Goal: Information Seeking & Learning: Find specific fact

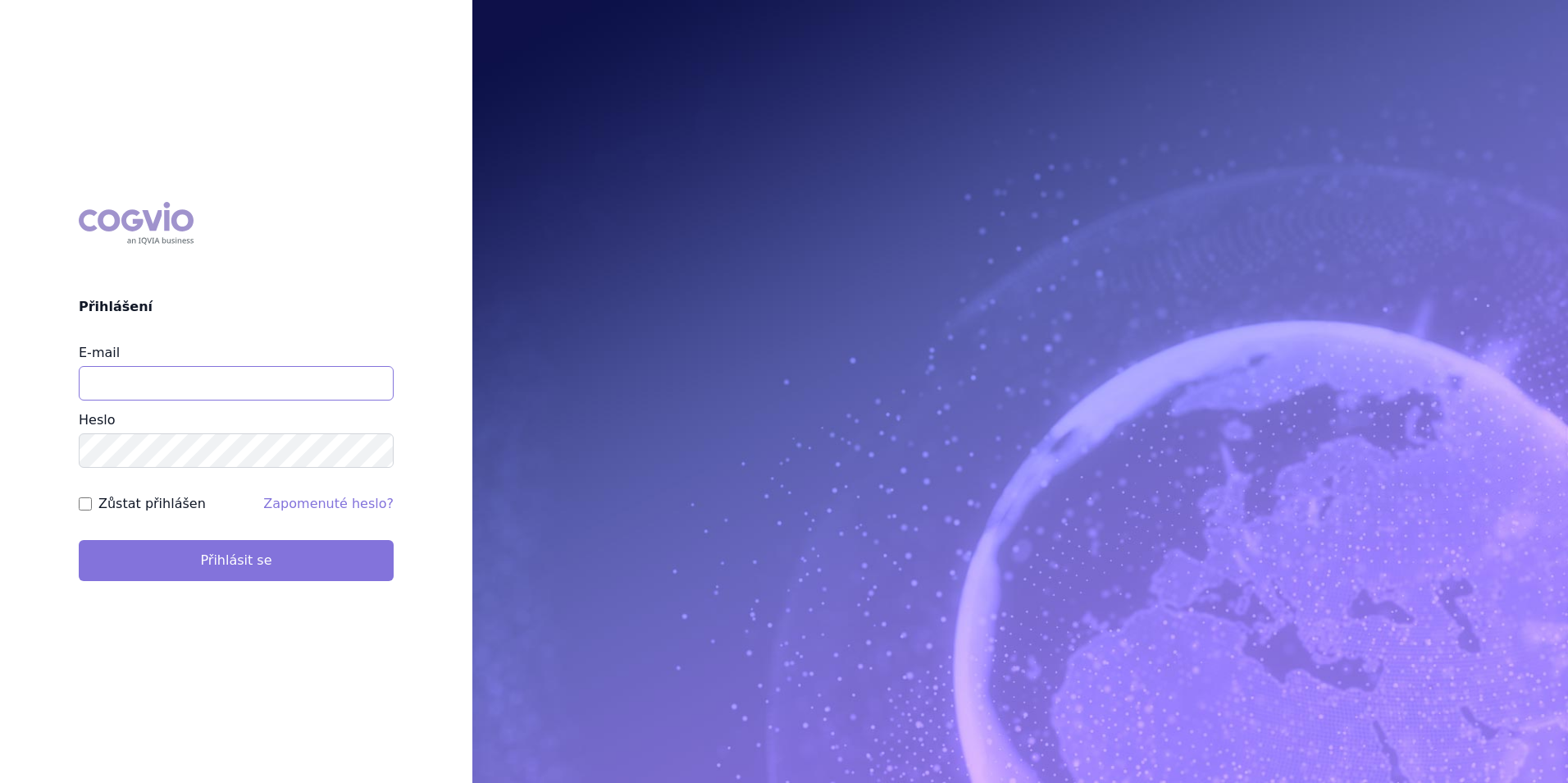
type input "apolena.koklarova@vzp.cz"
click at [346, 567] on button "Přihlásit se" at bounding box center [236, 560] width 315 height 41
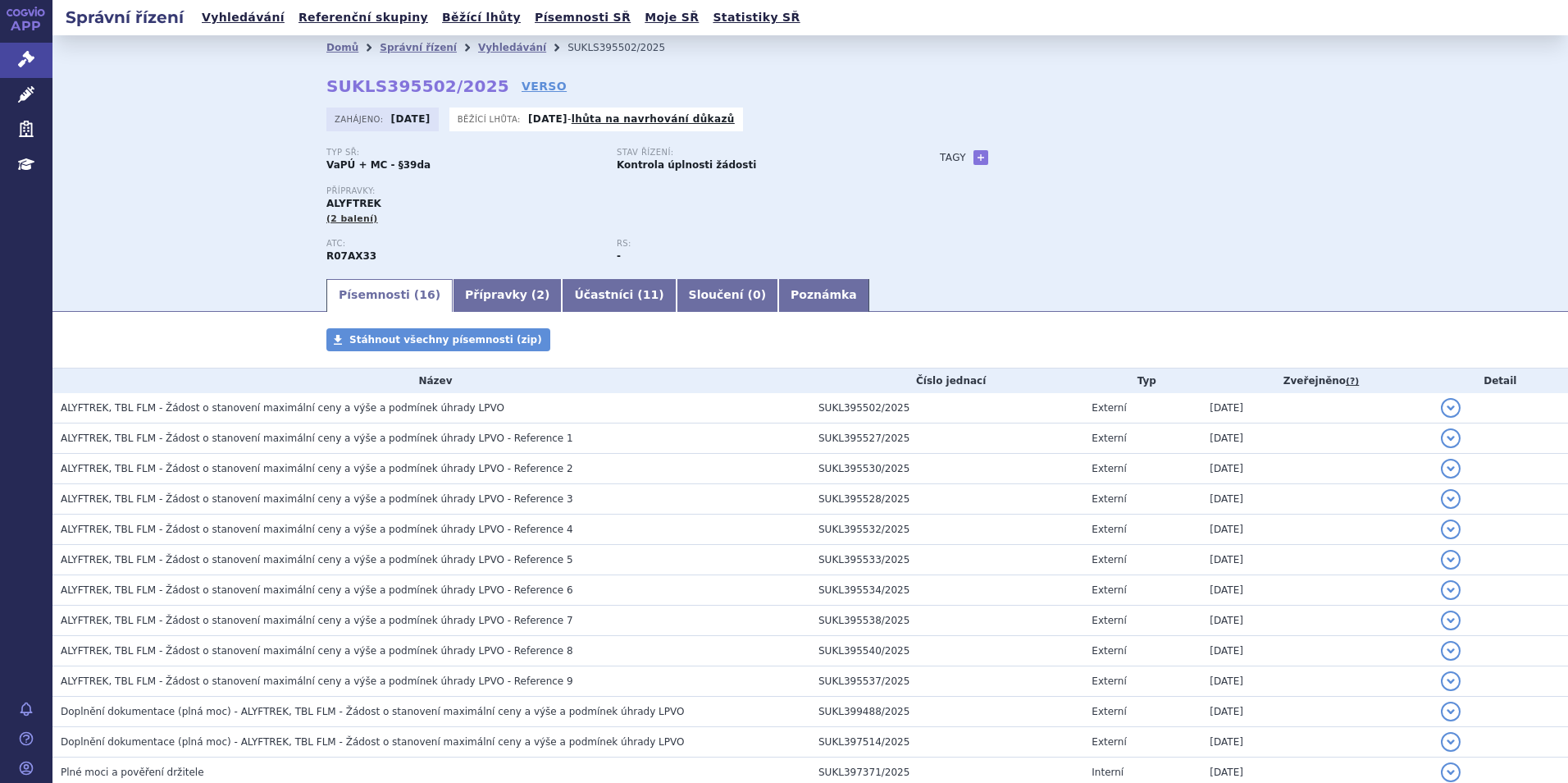
click at [488, 258] on div "ATC: R07AX33" at bounding box center [471, 251] width 291 height 25
click at [496, 287] on link "Přípravky ( 2 )" at bounding box center [507, 296] width 109 height 32
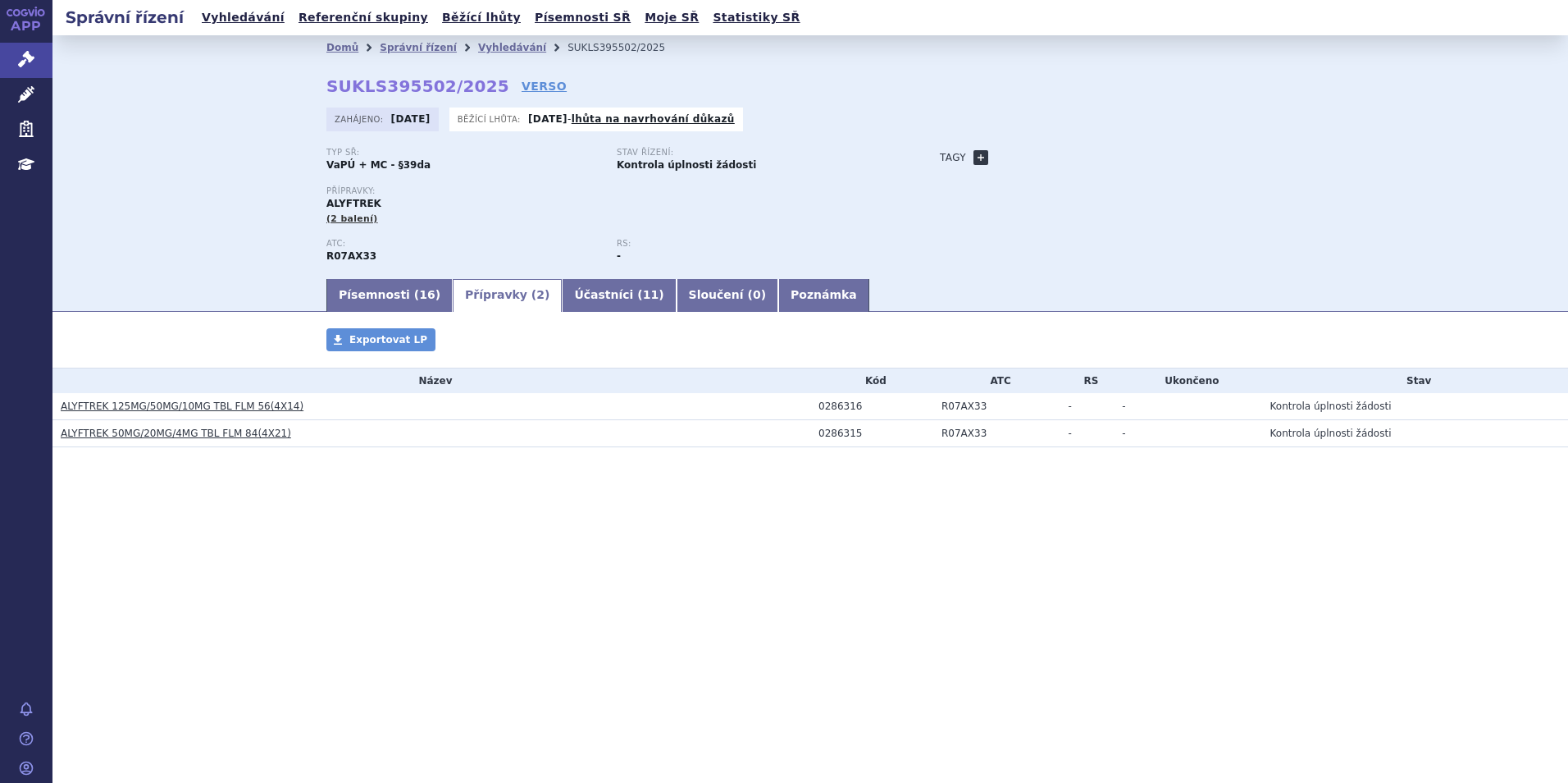
click at [973, 160] on link "+" at bounding box center [980, 156] width 14 height 14
click at [1044, 150] on span at bounding box center [1055, 157] width 118 height 21
type input "cystická fibróza"
select select "cystická fibróza"
click at [1128, 153] on button "Přidat" at bounding box center [1139, 157] width 42 height 20
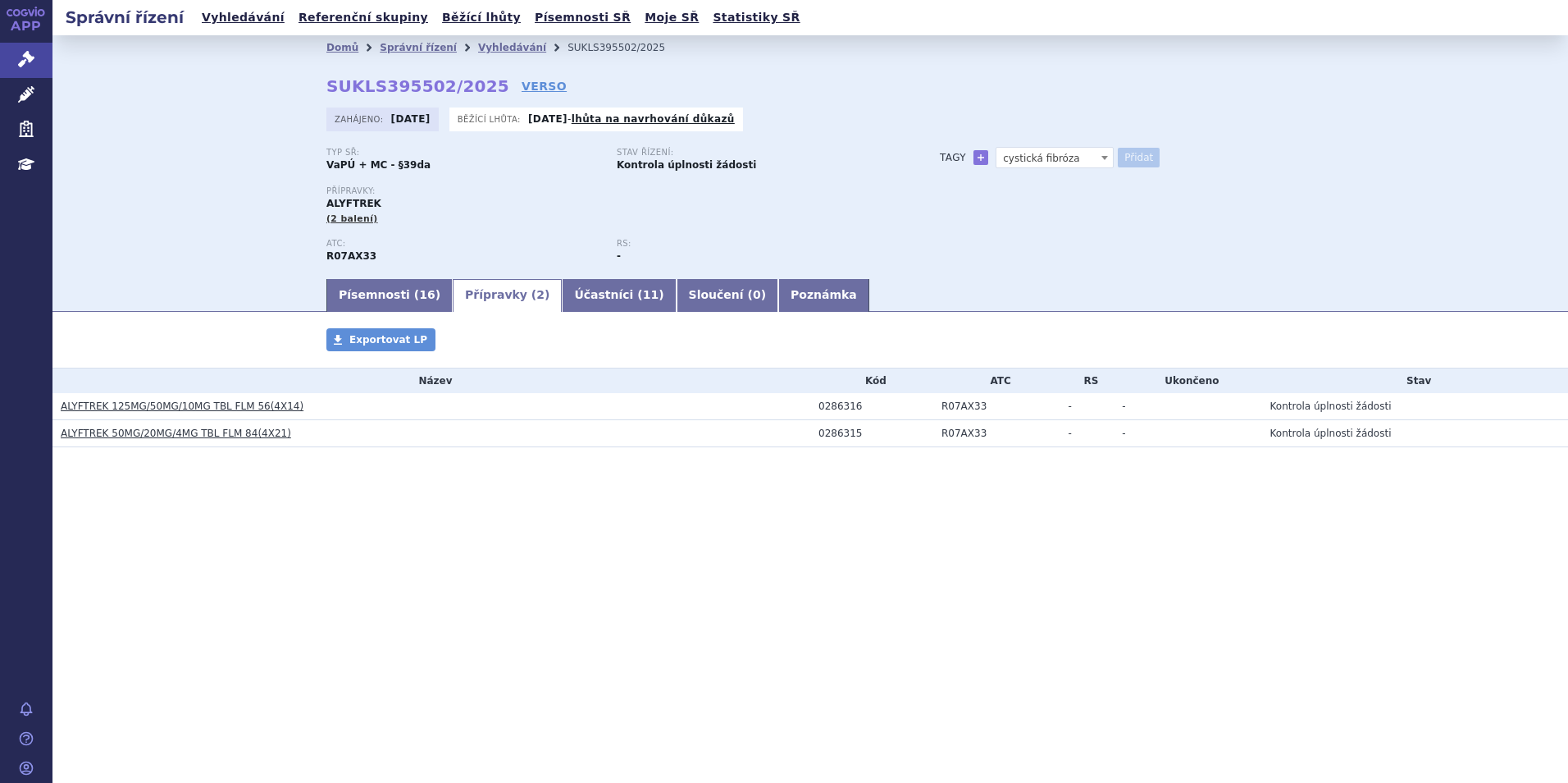
select select
click at [351, 302] on link "Písemnosti ( 16 )" at bounding box center [389, 296] width 127 height 32
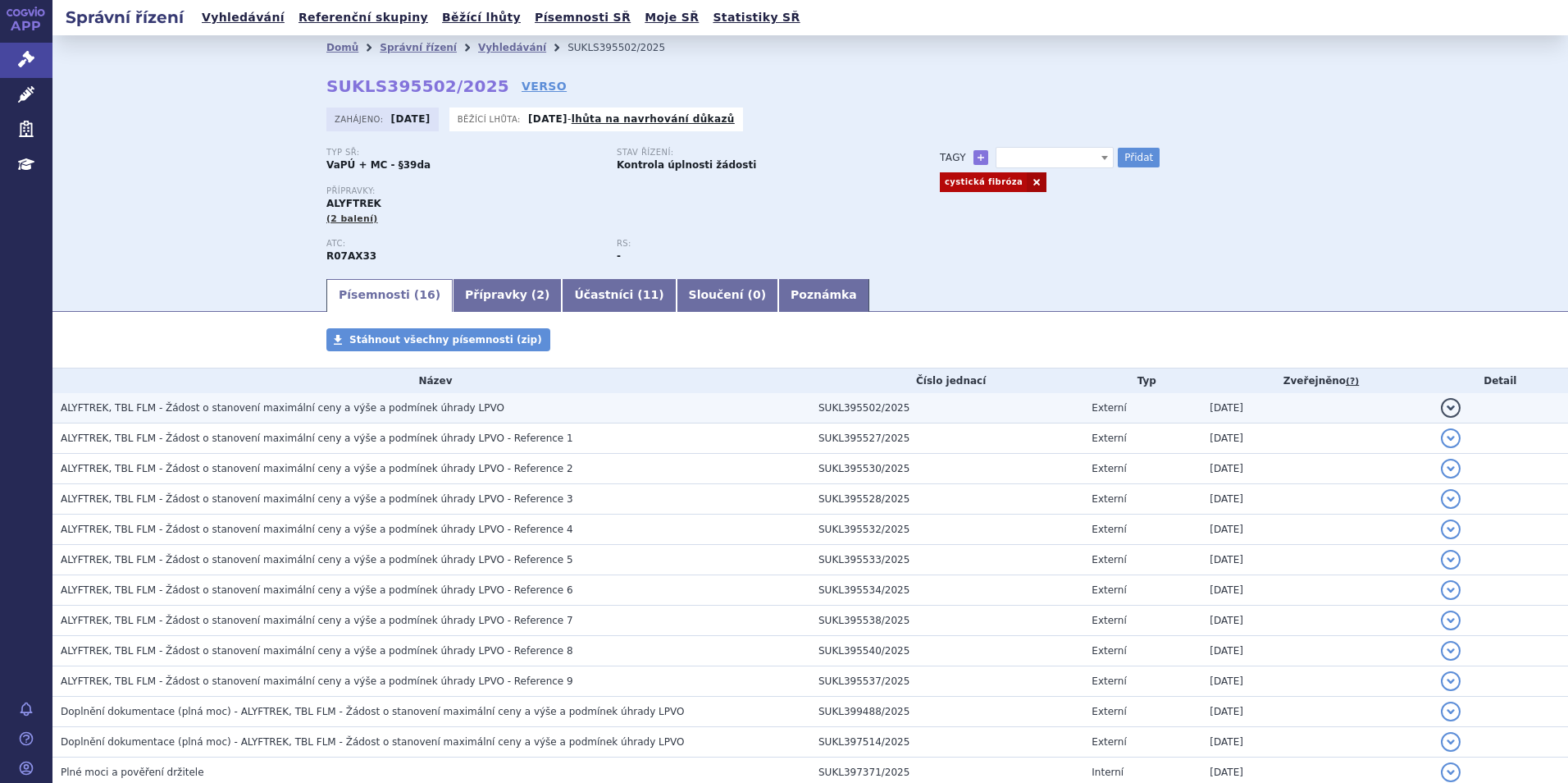
click at [432, 419] on td "ALYFTREK, TBL FLM - Žádost o stanovení maximální ceny a výše a podmínek úhrady …" at bounding box center [431, 408] width 758 height 31
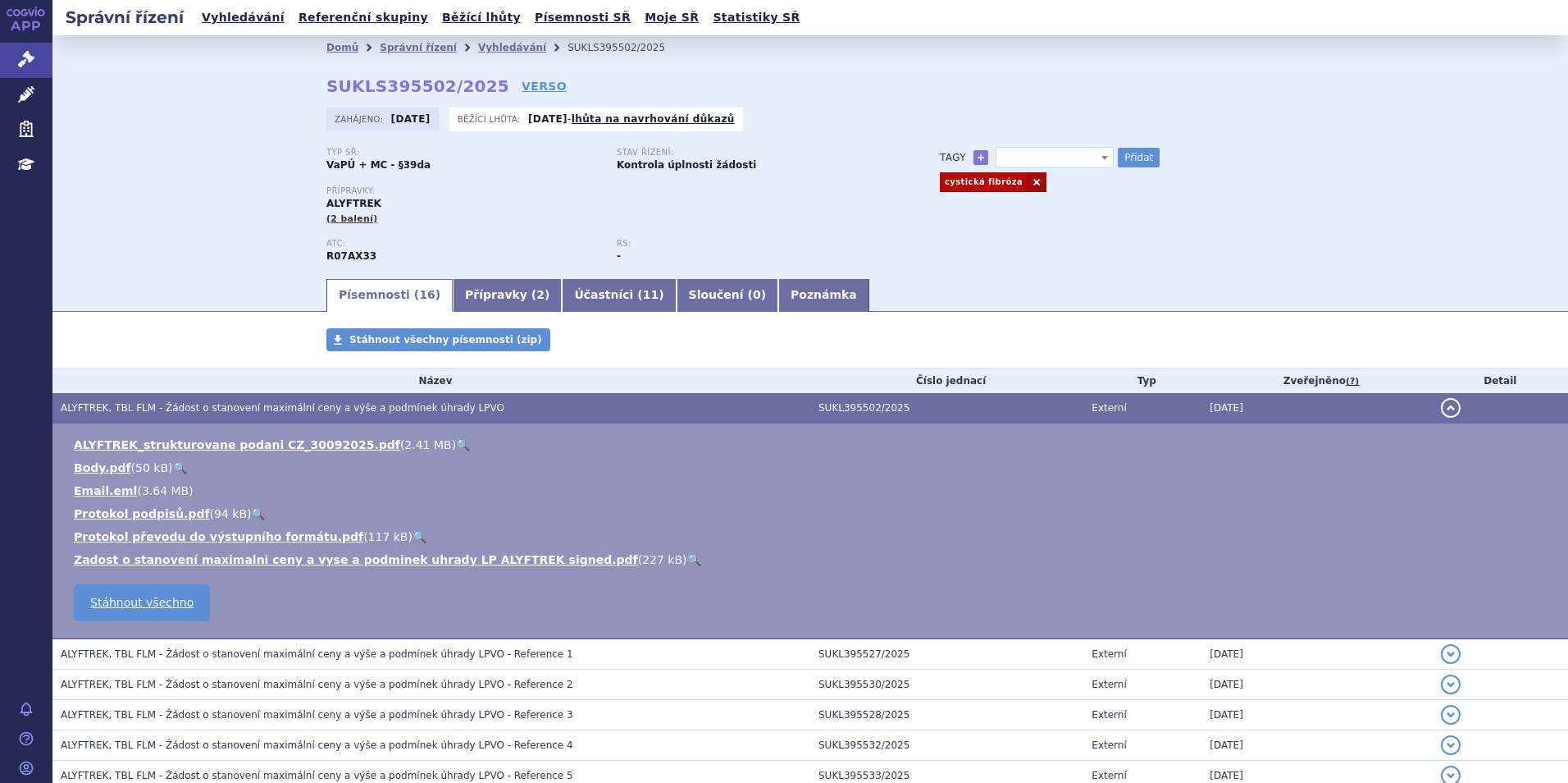
click at [456, 443] on link "🔍" at bounding box center [462, 445] width 14 height 13
click at [488, 294] on link "Přípravky ( 2 )" at bounding box center [507, 296] width 109 height 32
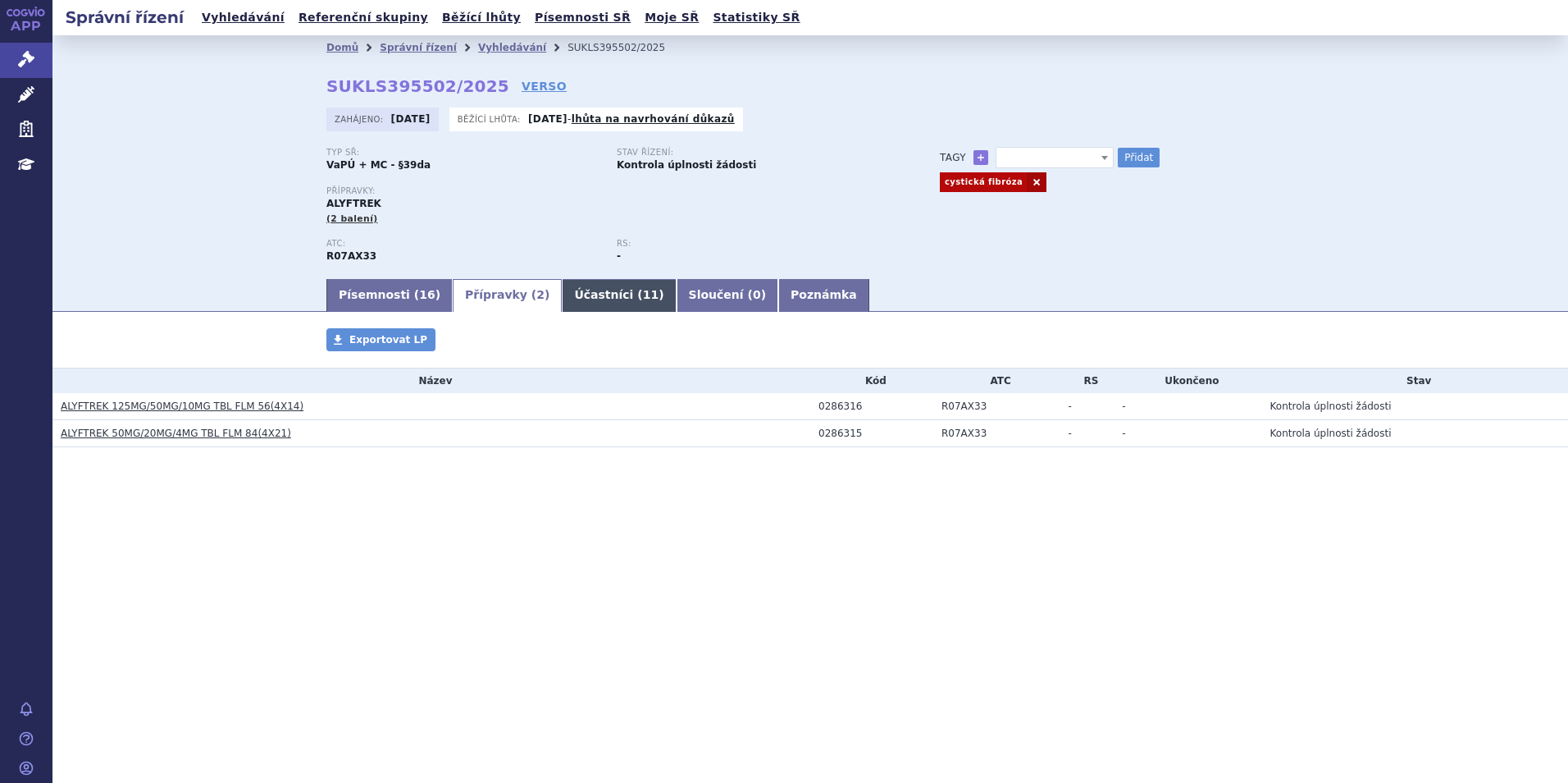
click at [643, 295] on span "11" at bounding box center [651, 295] width 15 height 13
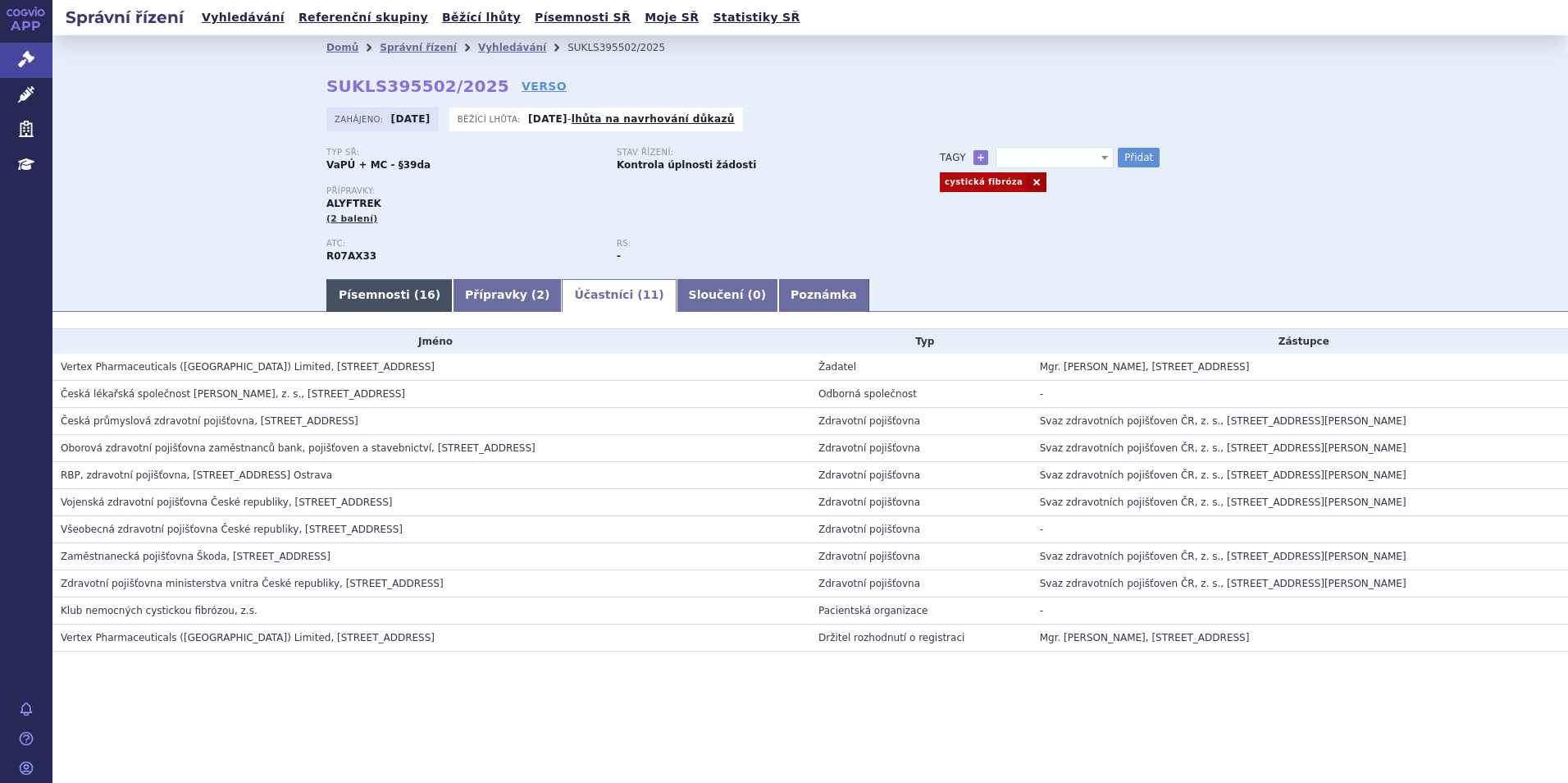
click at [419, 297] on span "16" at bounding box center [427, 295] width 15 height 13
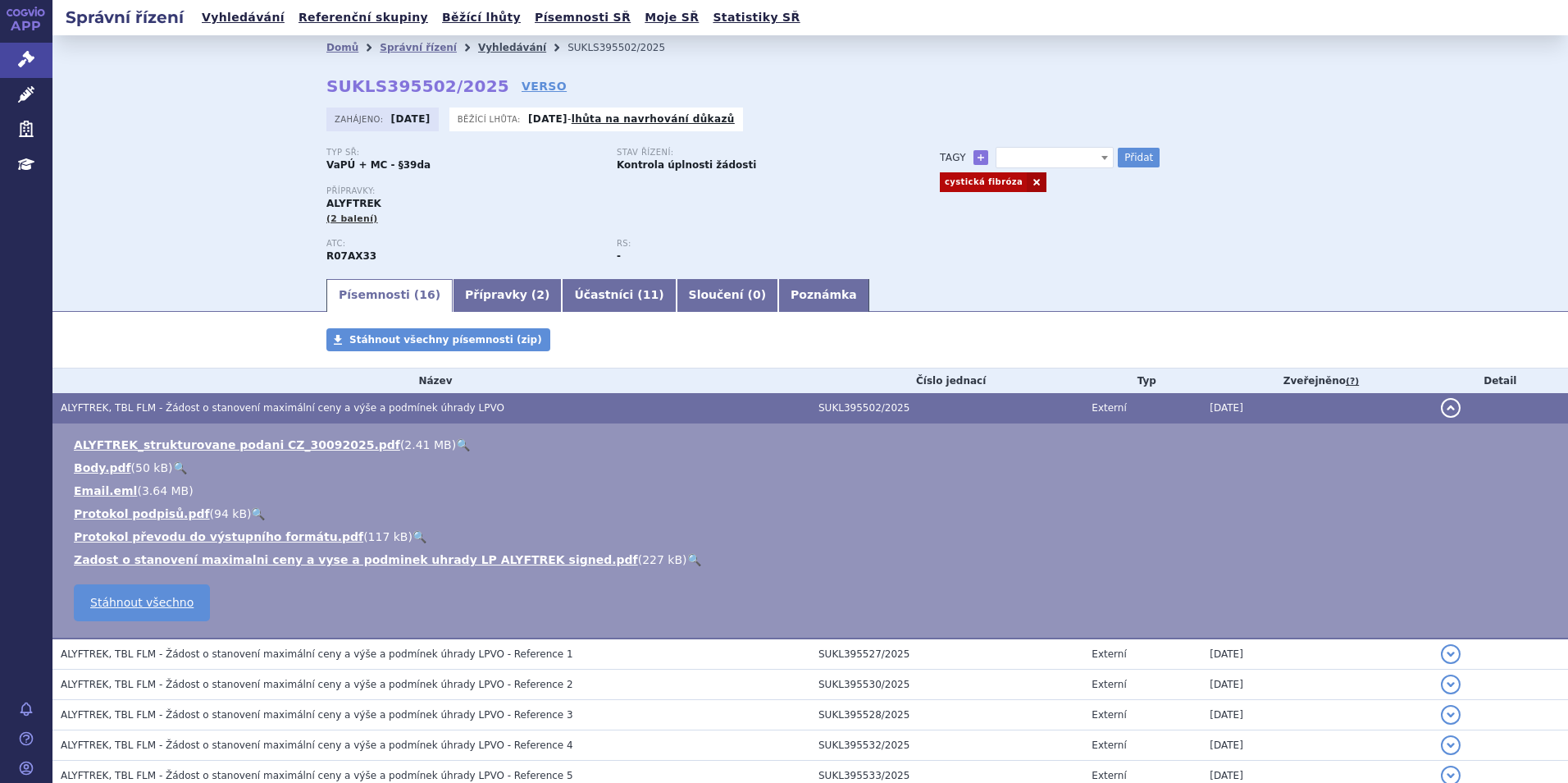
click at [479, 44] on link "Vyhledávání" at bounding box center [512, 48] width 68 height 11
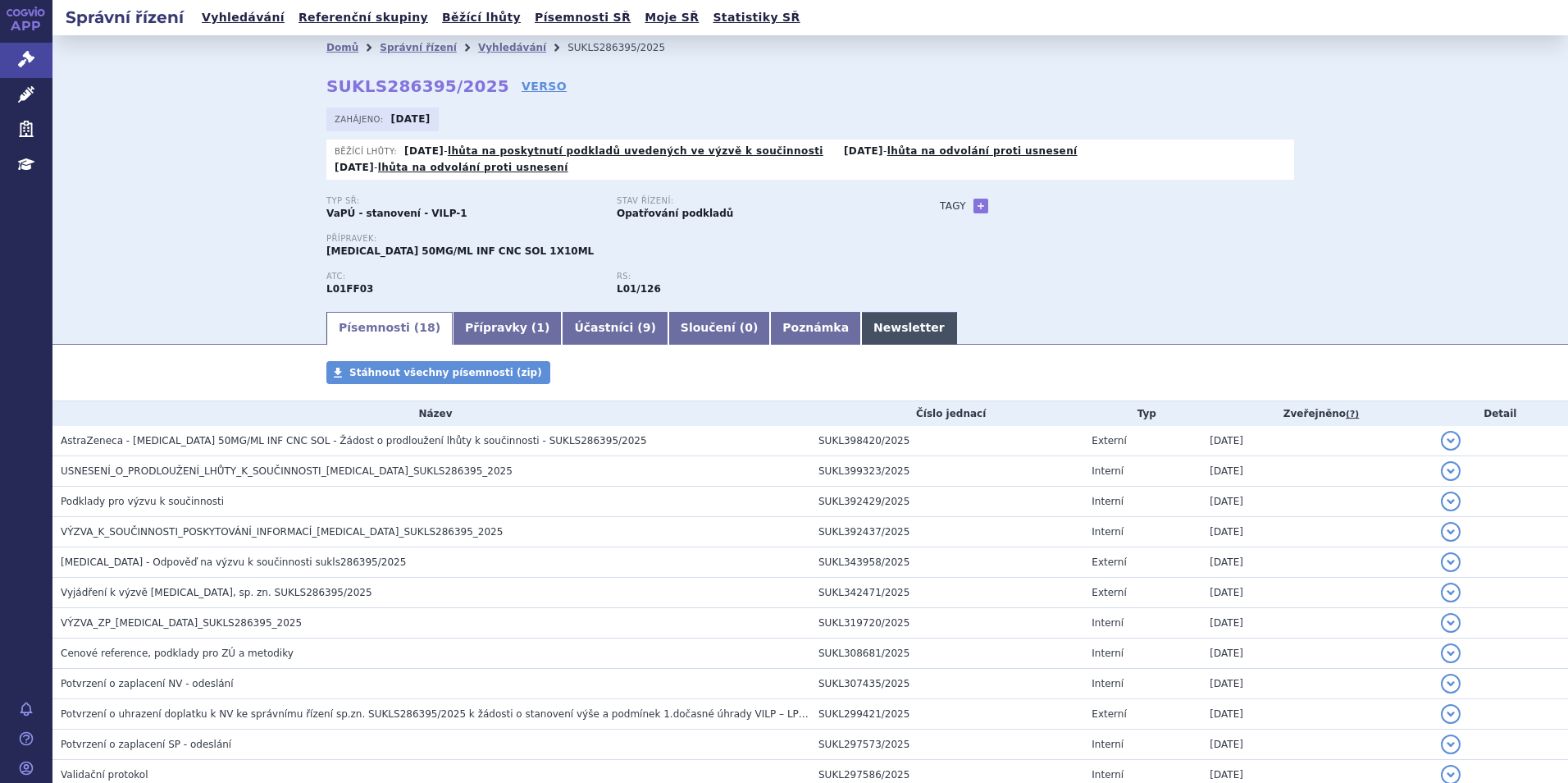
click at [862, 318] on link "Newsletter" at bounding box center [909, 328] width 96 height 32
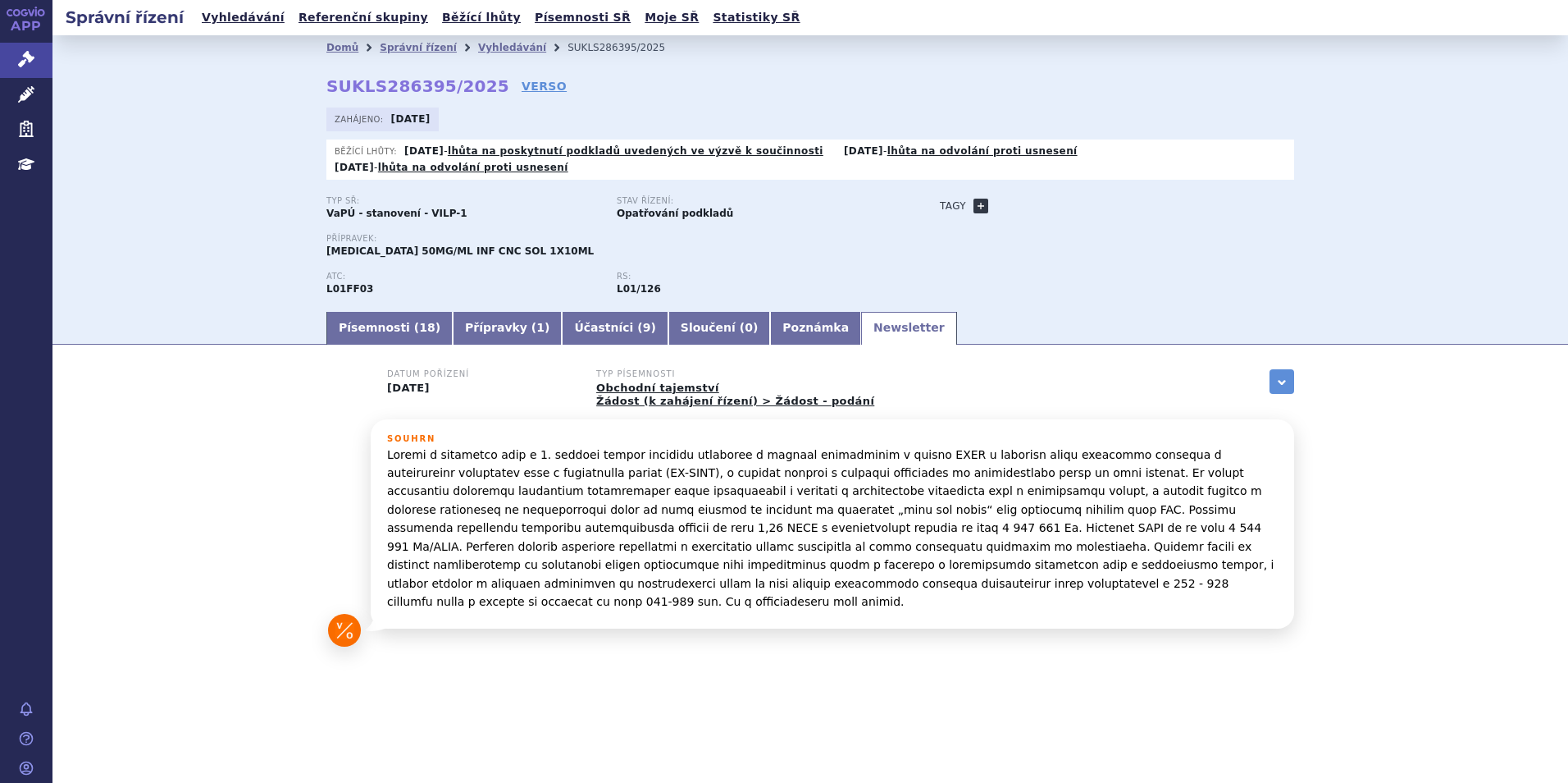
click at [983, 198] on link "+" at bounding box center [980, 205] width 14 height 14
click at [1007, 196] on span at bounding box center [1055, 206] width 118 height 21
type input "LS-SCLC"
select select "LS-SCLC"
click at [1141, 196] on button "Přidat" at bounding box center [1139, 206] width 42 height 20
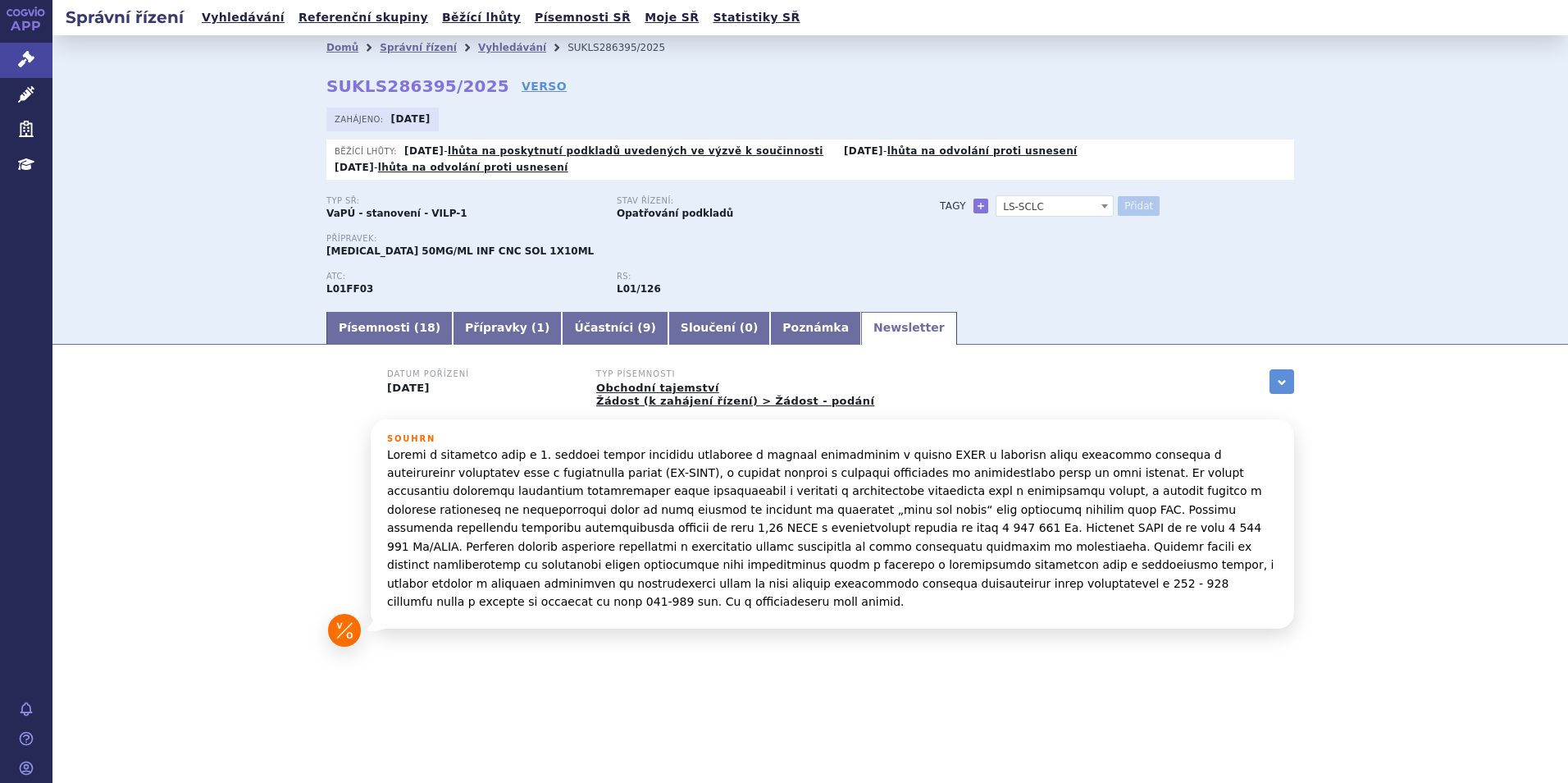
select select
click at [1125, 216] on div "LS-SCLC" at bounding box center [1117, 228] width 355 height 25
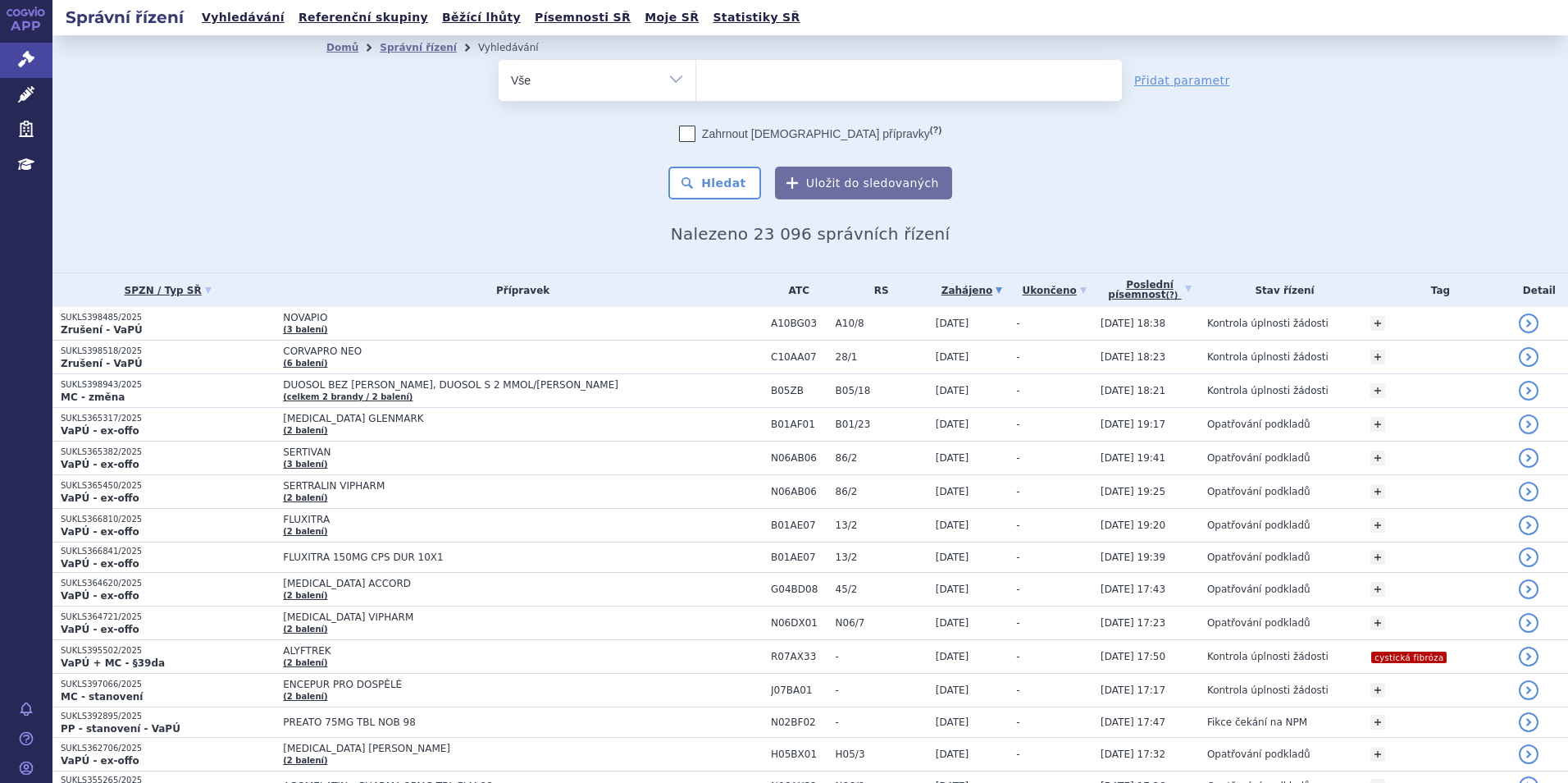
click at [708, 69] on input "search" at bounding box center [712, 78] width 9 height 21
type input "qal"
type input "qalso"
type input "qalsody"
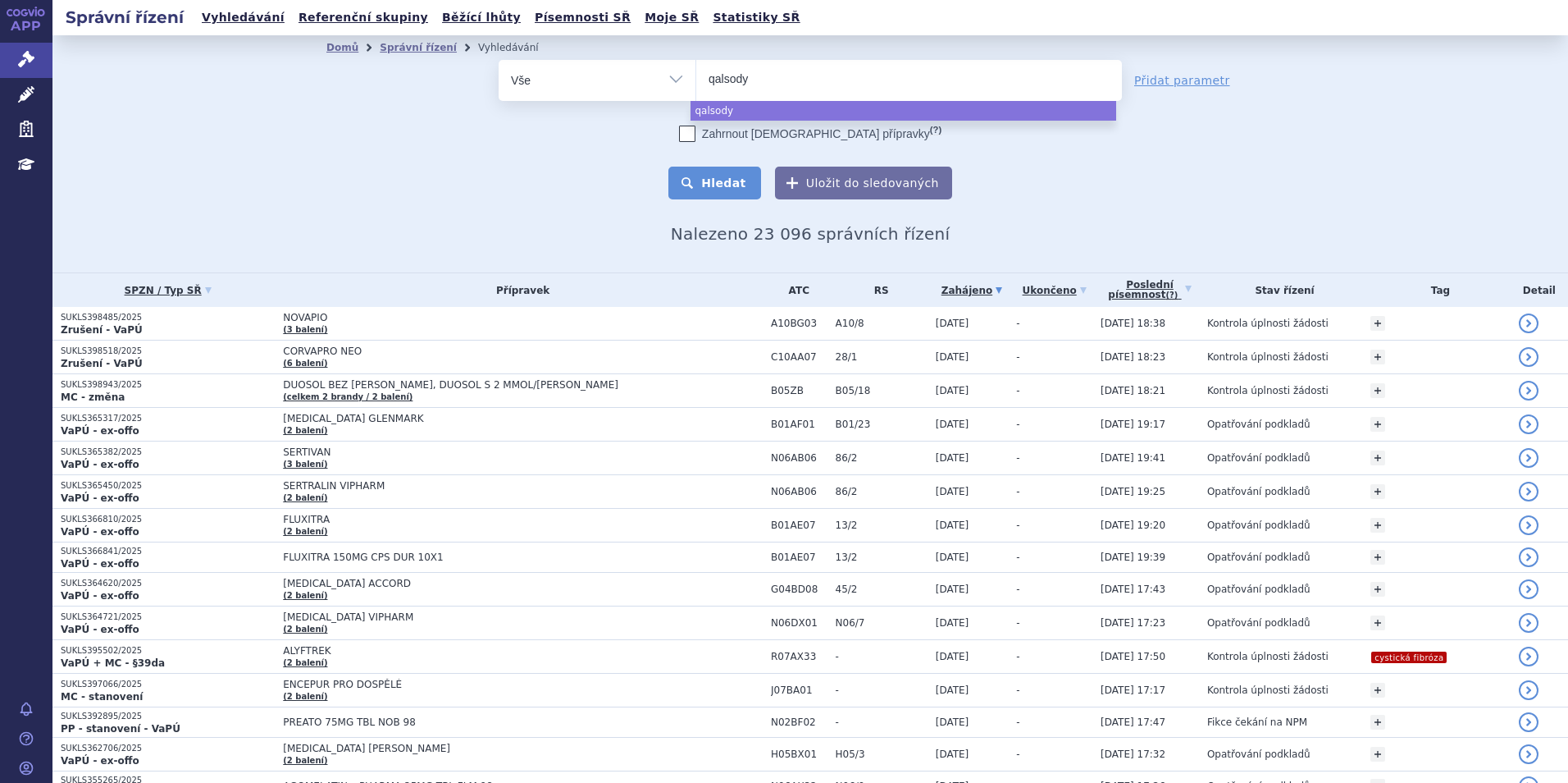
select select "qalsody"
click at [749, 191] on button "Hledat" at bounding box center [714, 183] width 92 height 32
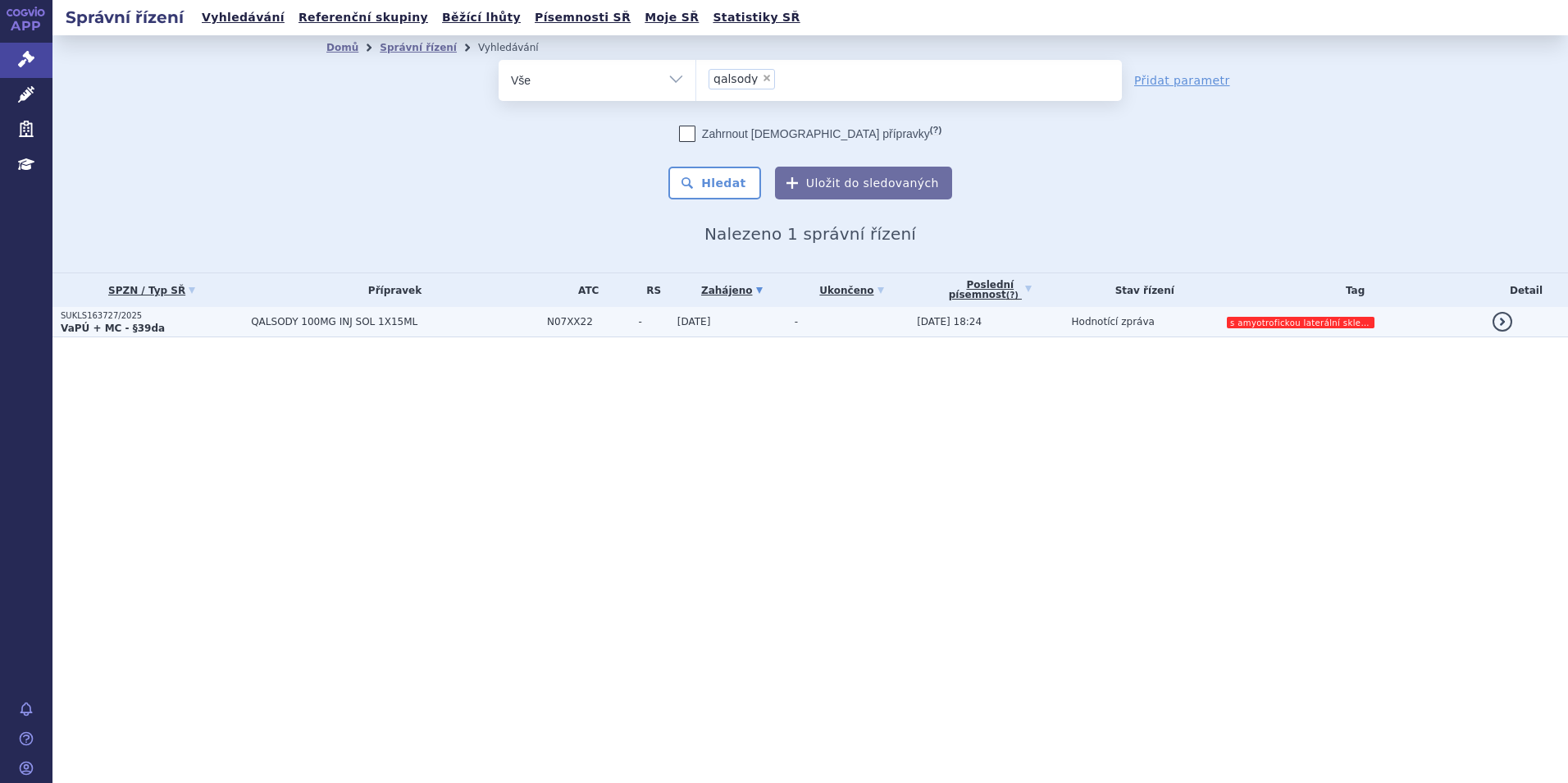
click at [216, 321] on p "VaPÚ + MC - §39da" at bounding box center [152, 328] width 182 height 13
